Goal: Task Accomplishment & Management: Manage account settings

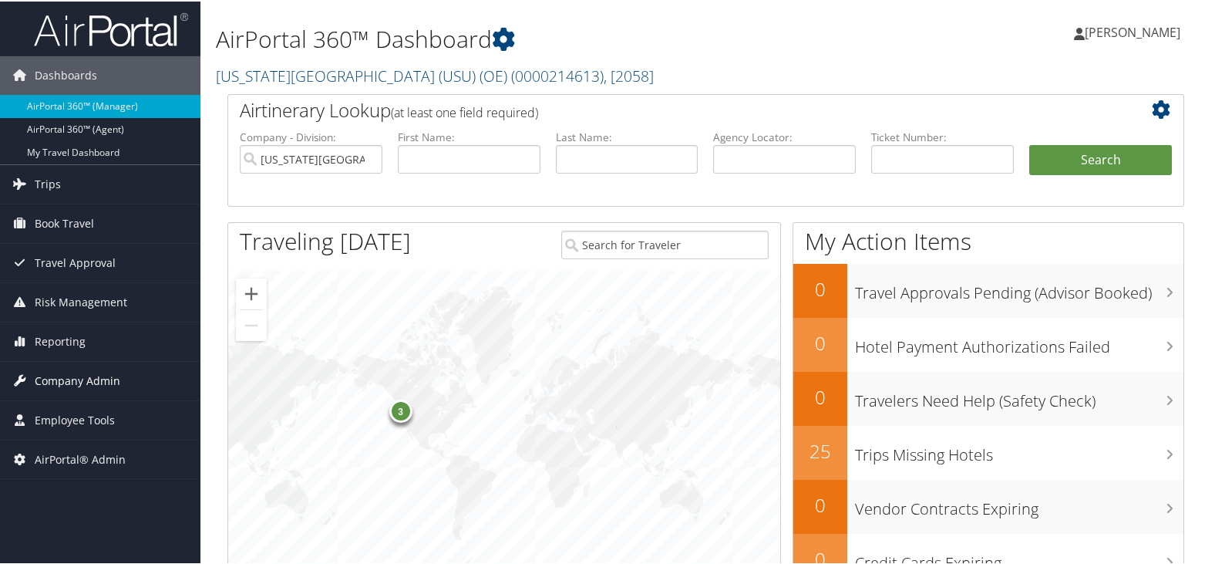
click at [82, 376] on span "Company Admin" at bounding box center [78, 379] width 86 height 39
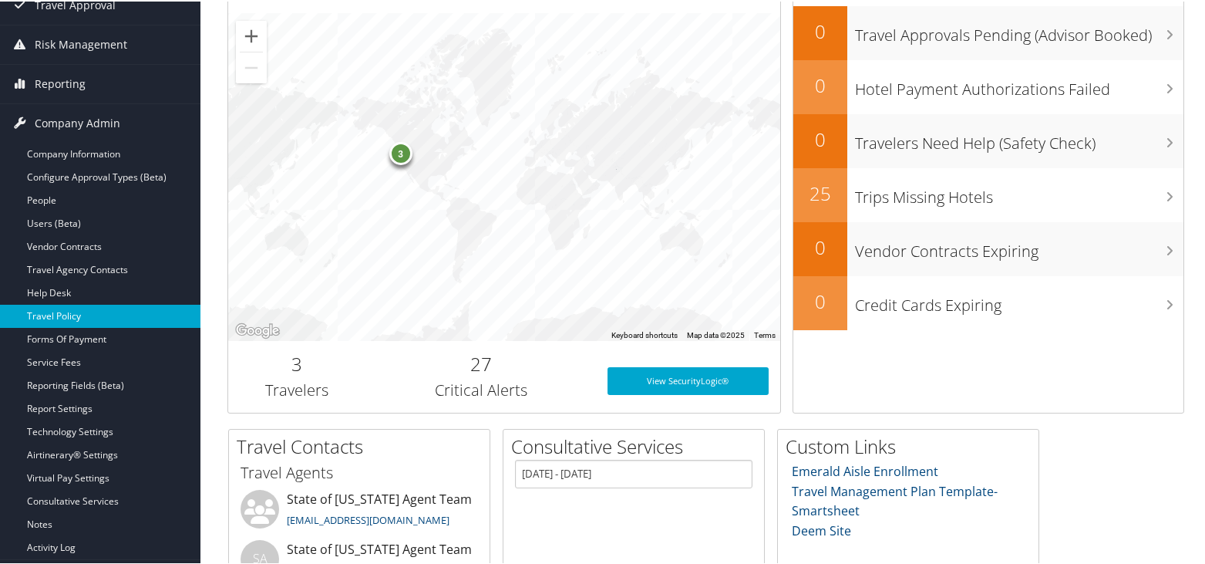
scroll to position [308, 0]
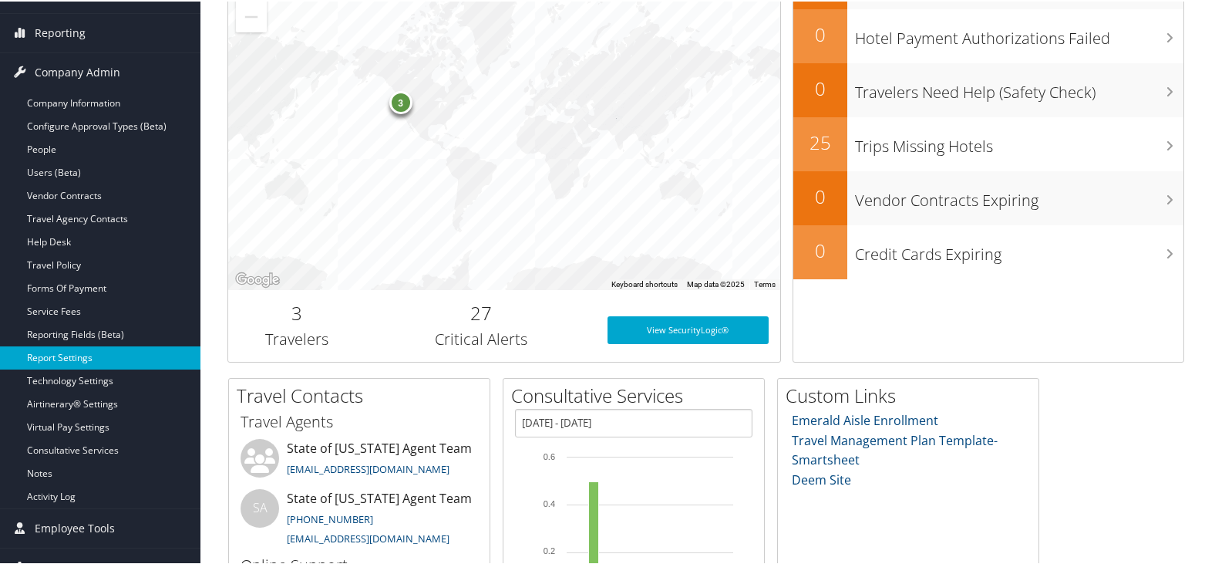
click at [74, 355] on link "Report Settings" at bounding box center [100, 356] width 200 height 23
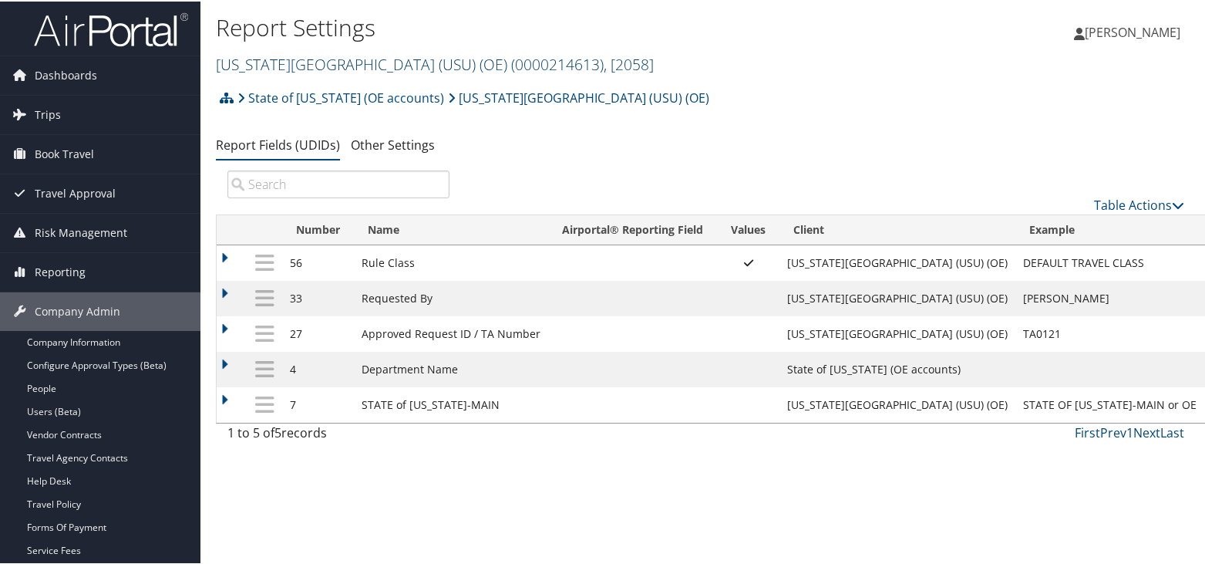
click at [355, 60] on link "[US_STATE][GEOGRAPHIC_DATA] (USU) (OE) ( 0000214613 ) , [ 2058 ]" at bounding box center [435, 62] width 438 height 21
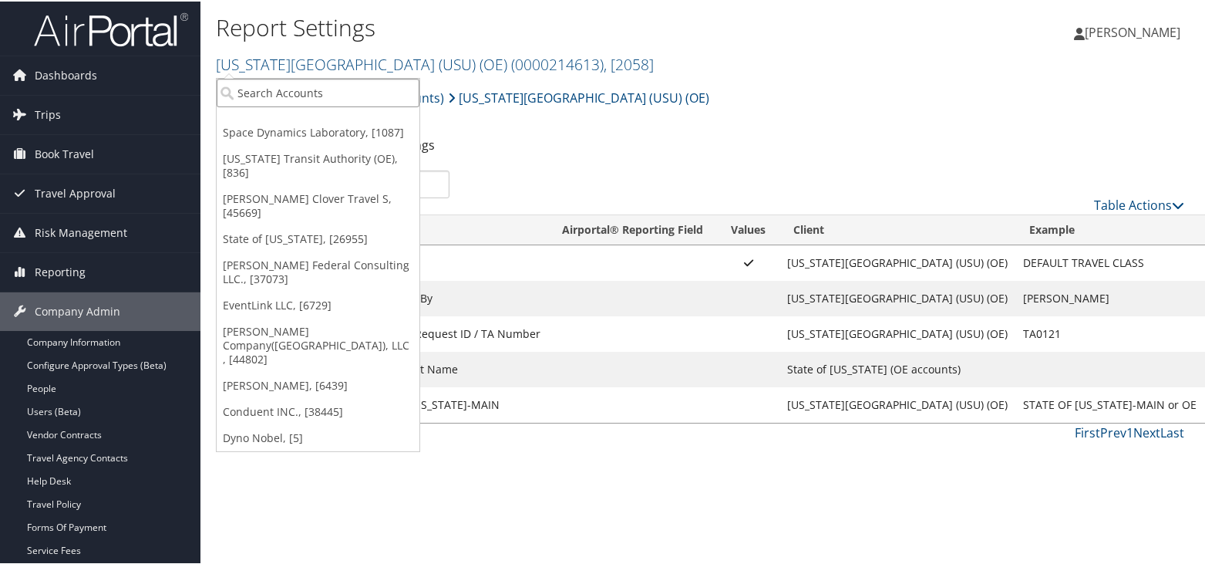
click at [281, 93] on input "search" at bounding box center [318, 91] width 203 height 29
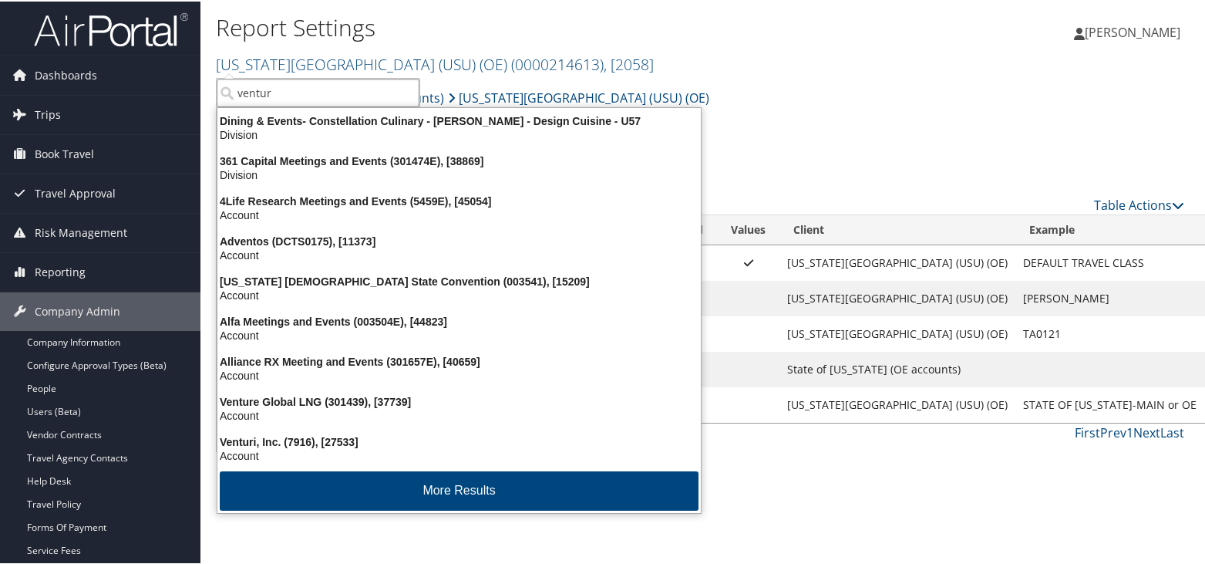
type input "venture"
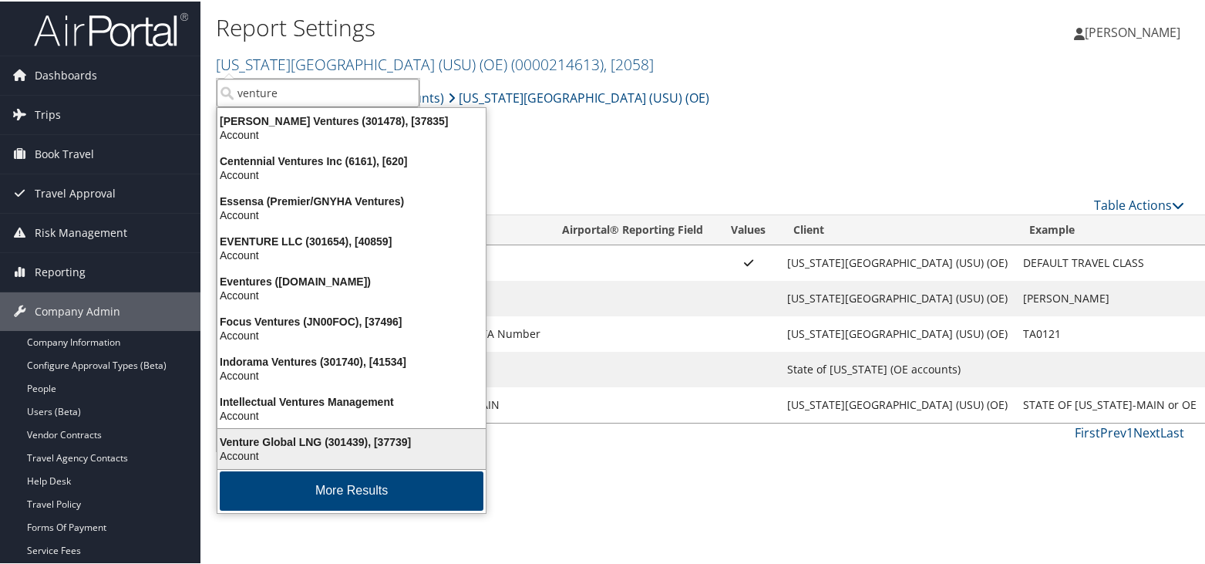
click at [310, 443] on div "Venture Global LNG (301439), [37739]" at bounding box center [351, 440] width 287 height 14
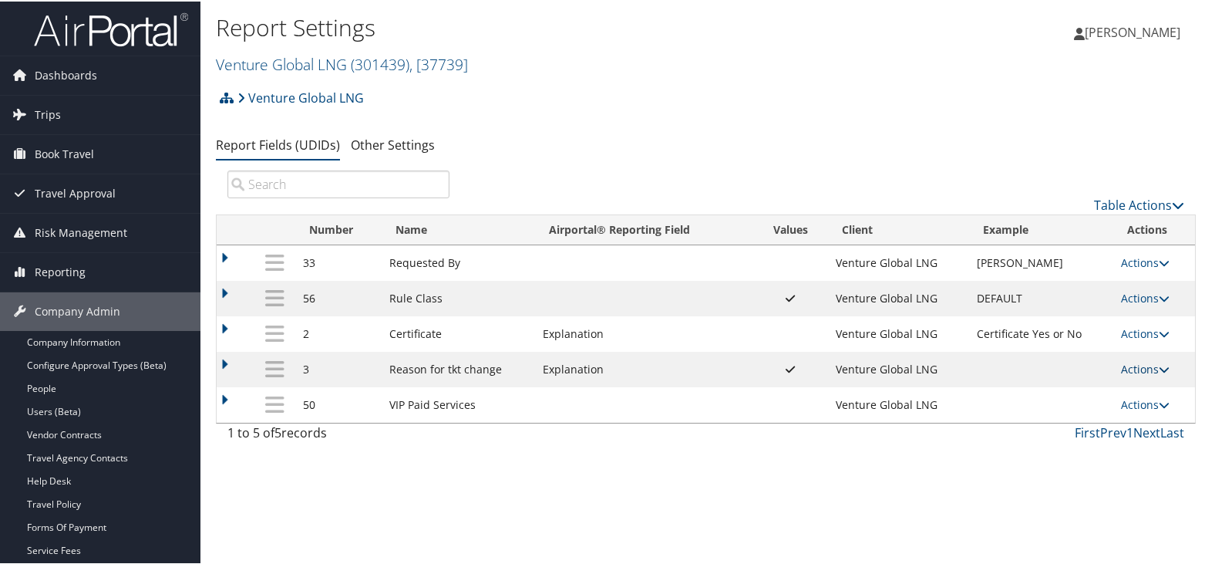
click at [1150, 364] on link "Actions" at bounding box center [1145, 367] width 49 height 15
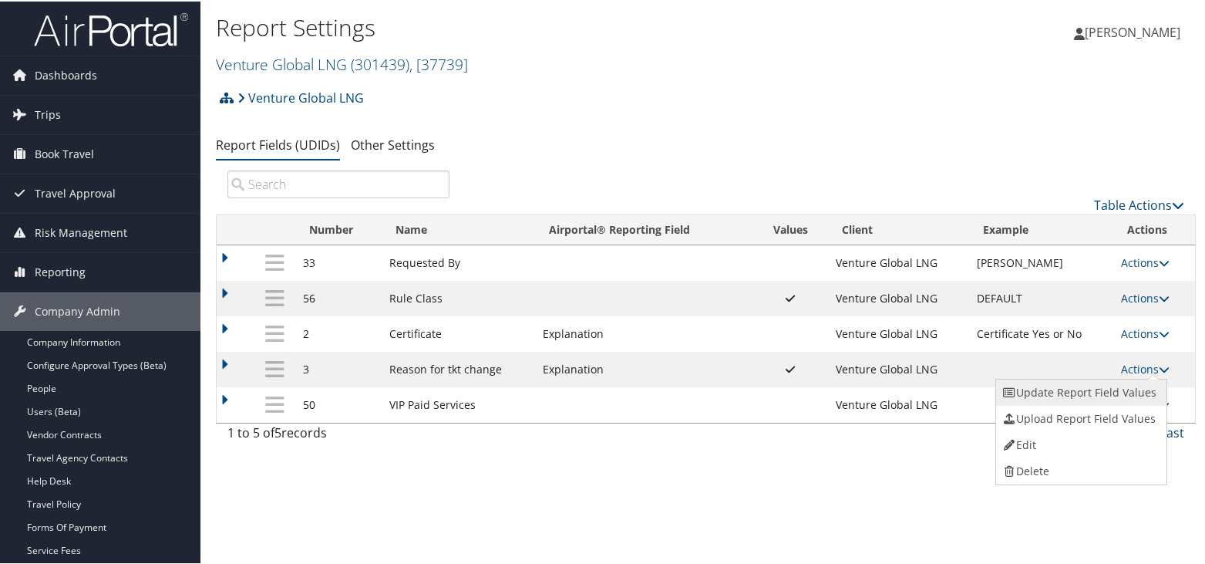
click at [1108, 391] on link "Update Report Field Values" at bounding box center [1079, 391] width 167 height 26
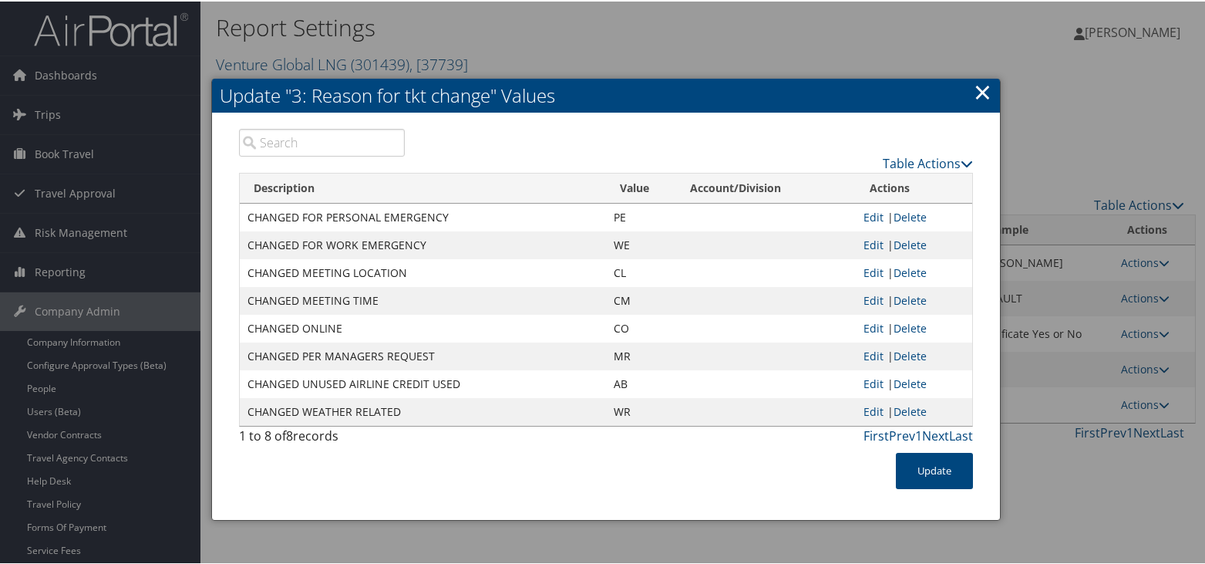
click at [983, 86] on link "×" at bounding box center [983, 90] width 18 height 31
